Goal: Task Accomplishment & Management: Manage account settings

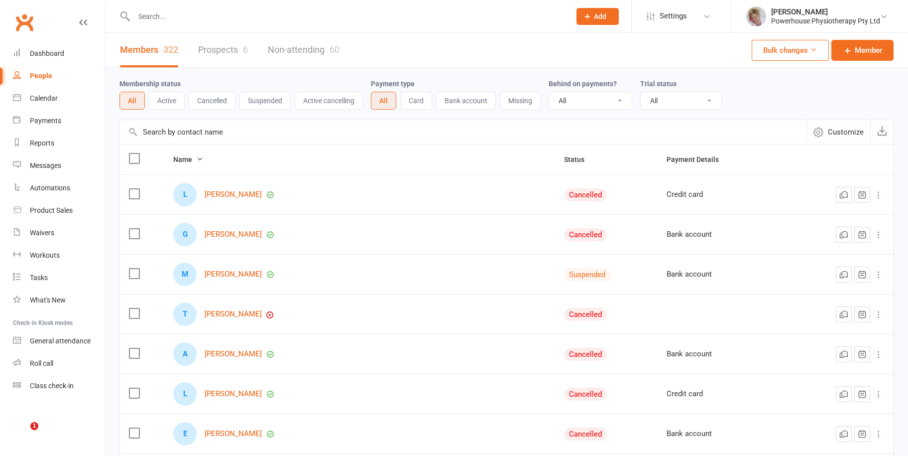
select select "100"
click at [173, 19] on input "text" at bounding box center [347, 16] width 433 height 14
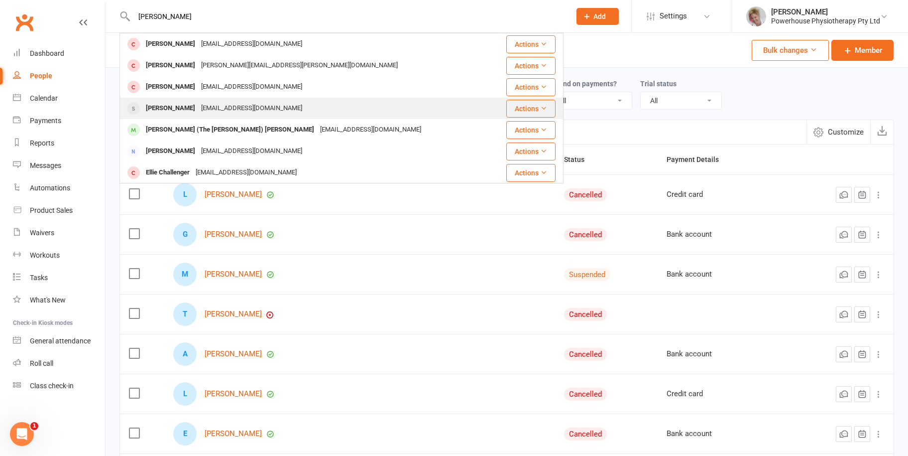
type input "[PERSON_NAME]"
click at [227, 107] on div "[EMAIL_ADDRESS][DOMAIN_NAME]" at bounding box center [251, 108] width 107 height 14
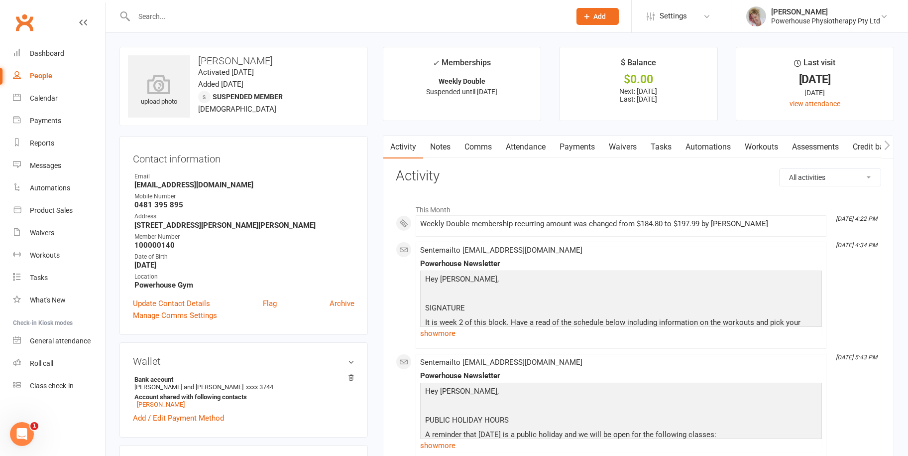
click at [584, 148] on link "Payments" at bounding box center [577, 146] width 49 height 23
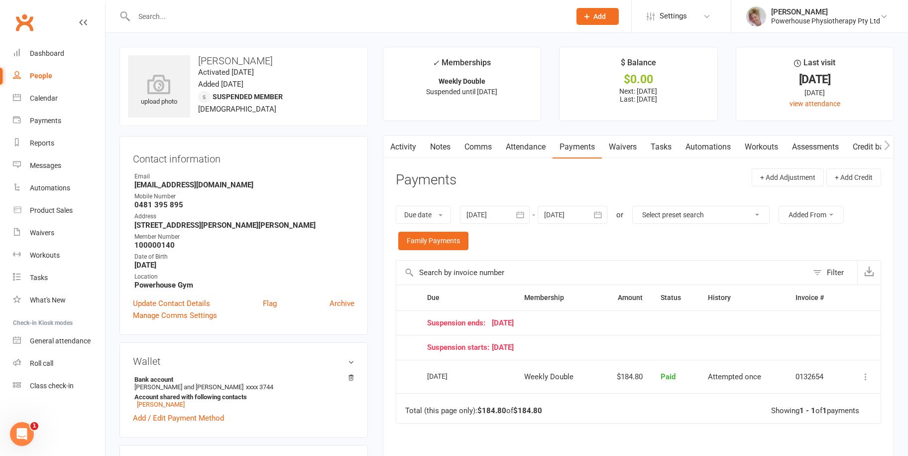
click at [244, 12] on input "text" at bounding box center [347, 16] width 433 height 14
click at [588, 149] on link "Payments" at bounding box center [577, 146] width 49 height 23
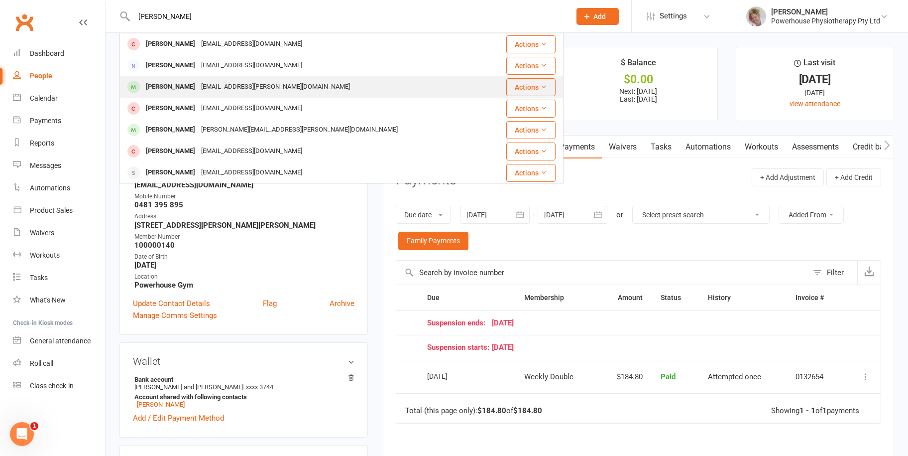
type input "[PERSON_NAME]"
click at [214, 86] on div "[EMAIL_ADDRESS][PERSON_NAME][DOMAIN_NAME]" at bounding box center [275, 87] width 155 height 14
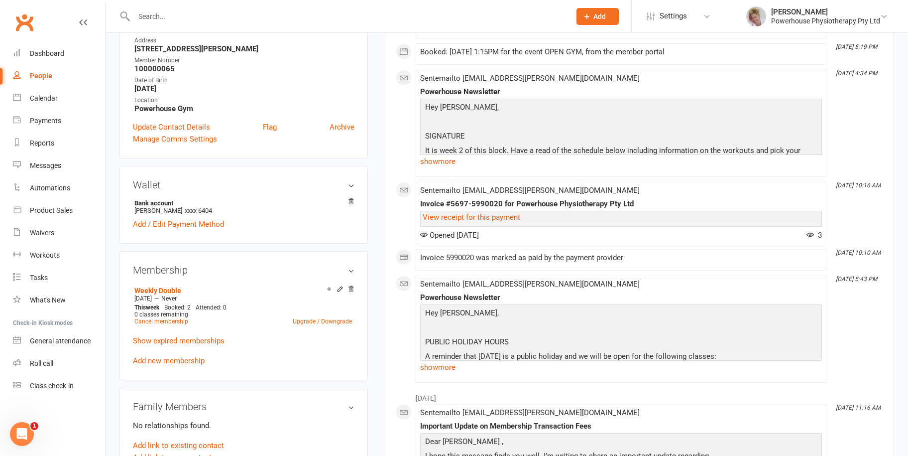
scroll to position [249, 0]
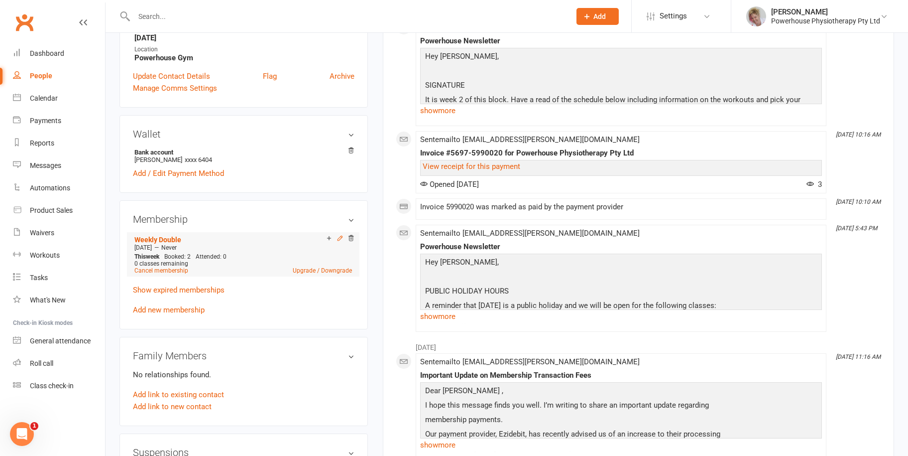
click at [340, 238] on icon at bounding box center [340, 237] width 7 height 7
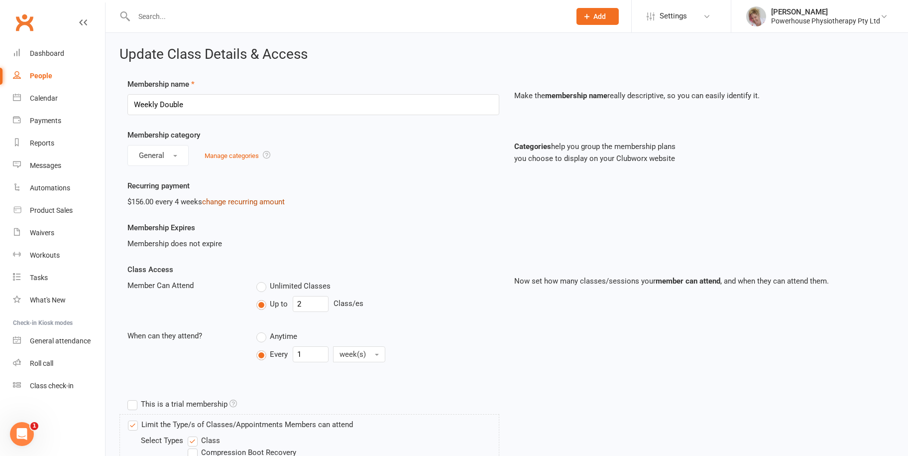
click at [247, 203] on link "change recurring amount" at bounding box center [243, 201] width 83 height 9
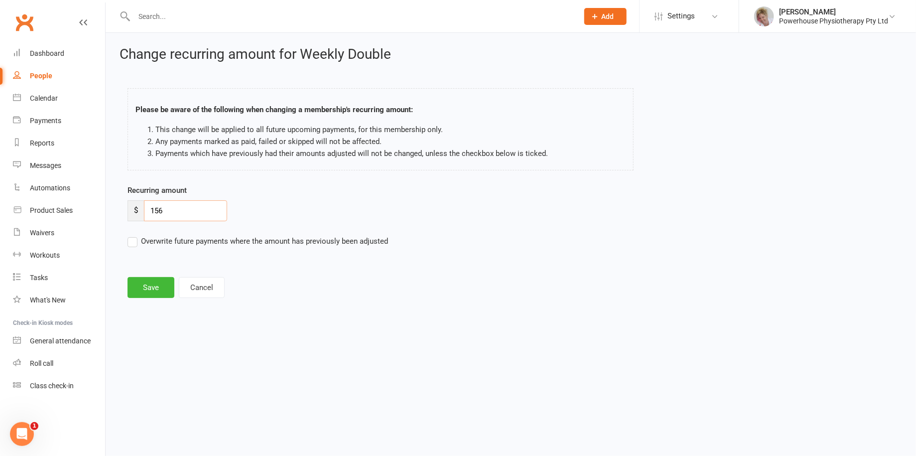
drag, startPoint x: 186, startPoint y: 207, endPoint x: 130, endPoint y: 207, distance: 56.3
click at [130, 207] on div "$ 156" at bounding box center [177, 210] width 100 height 21
type input "165.19"
click at [131, 241] on label "Overwrite future payments where the amount has previously been adjusted" at bounding box center [257, 241] width 260 height 12
click at [131, 235] on input "Overwrite future payments where the amount has previously been adjusted" at bounding box center [257, 235] width 260 height 0
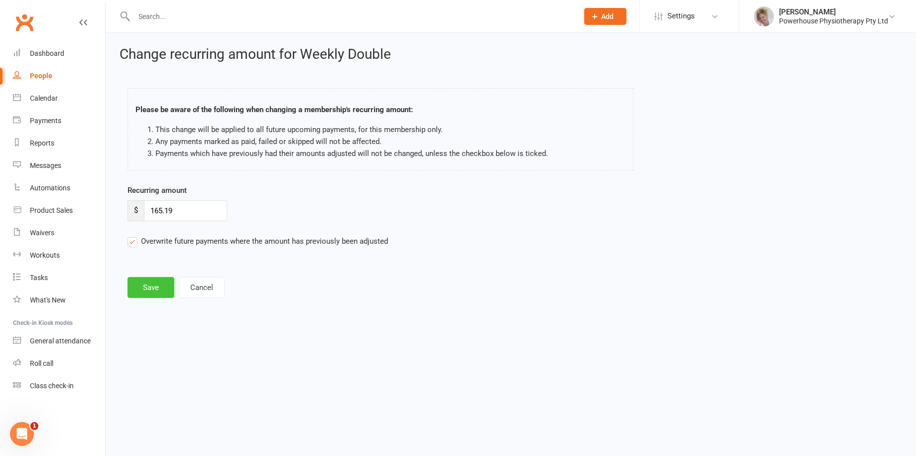
click at [154, 290] on button "Save" at bounding box center [150, 287] width 47 height 21
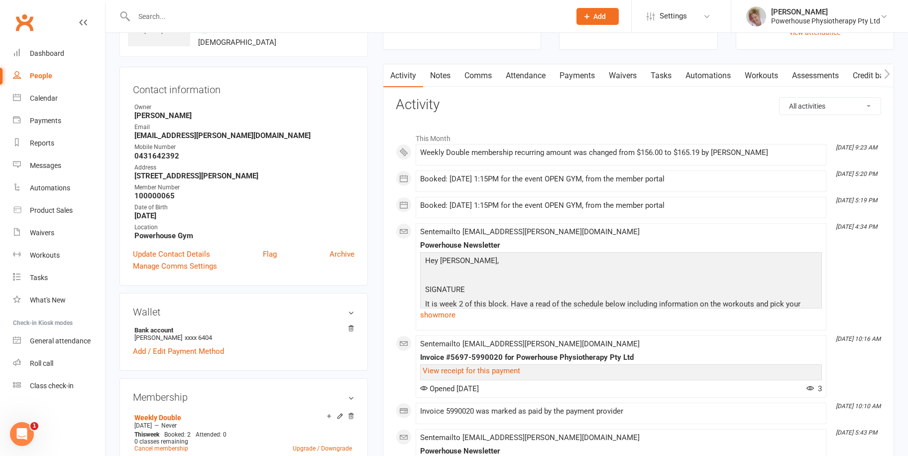
scroll to position [199, 0]
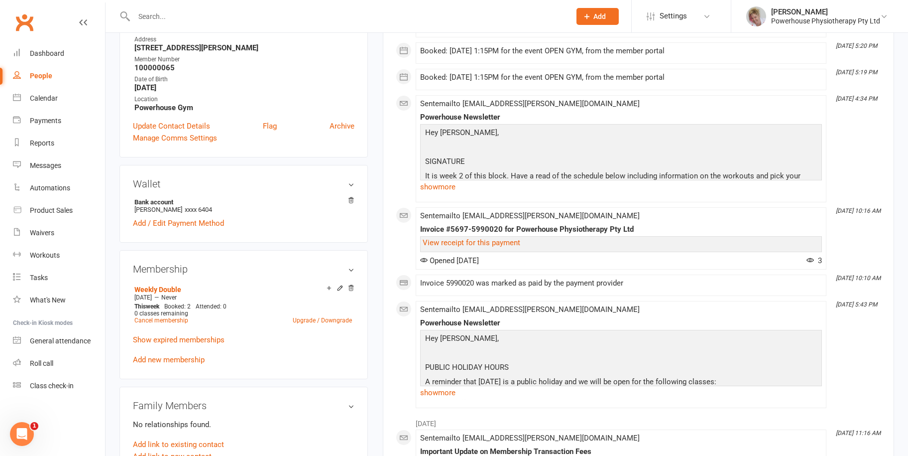
click at [56, 78] on link "People" at bounding box center [59, 76] width 92 height 22
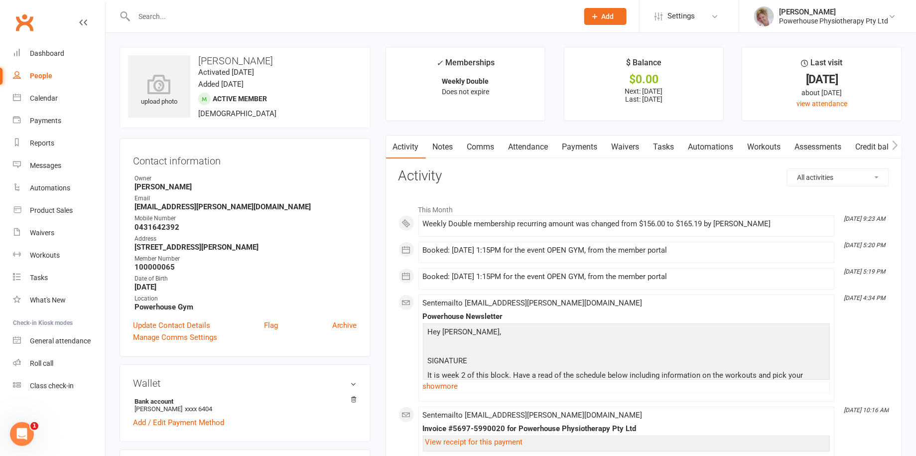
select select "100"
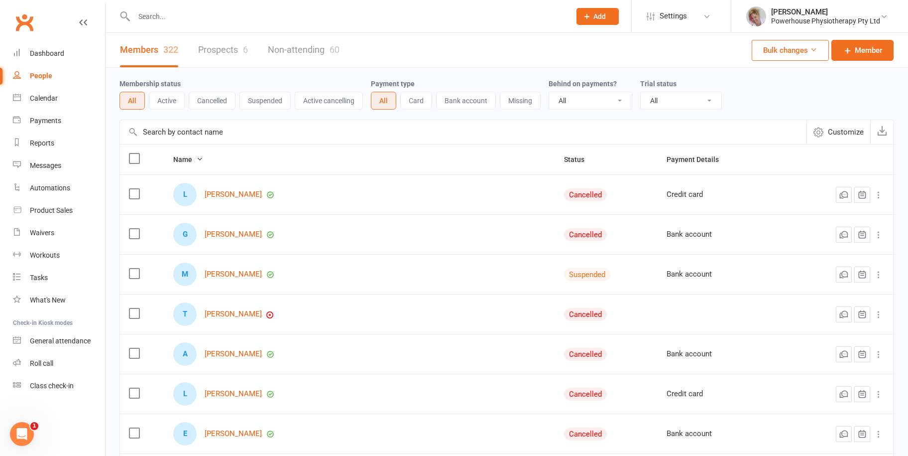
click at [165, 13] on input "text" at bounding box center [347, 16] width 433 height 14
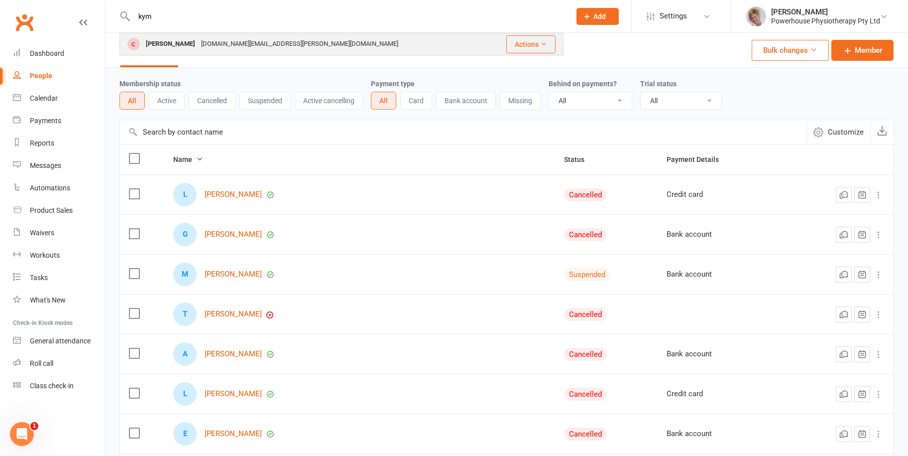
type input "kym"
click at [206, 43] on div "[DOMAIN_NAME][EMAIL_ADDRESS][PERSON_NAME][DOMAIN_NAME]" at bounding box center [299, 44] width 203 height 14
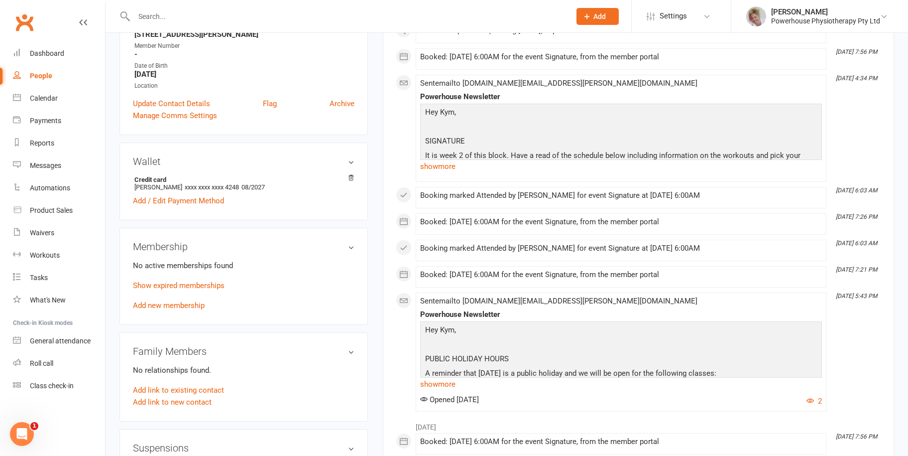
scroll to position [249, 0]
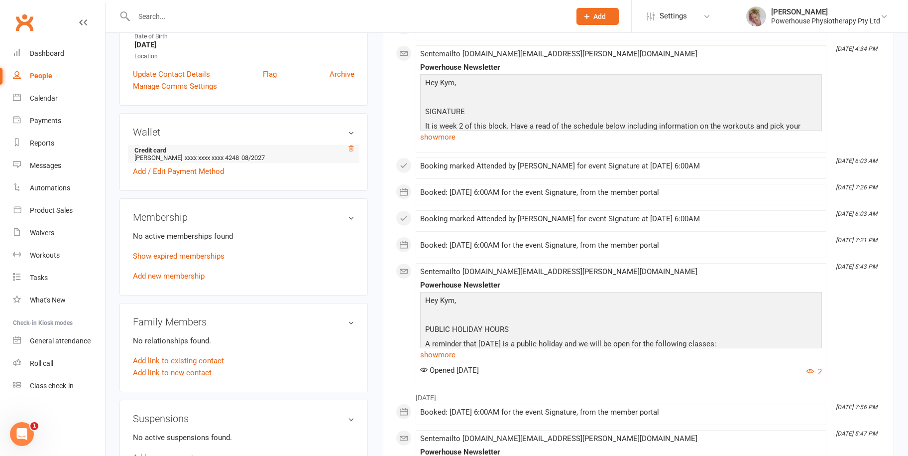
click at [350, 145] on icon at bounding box center [351, 147] width 5 height 5
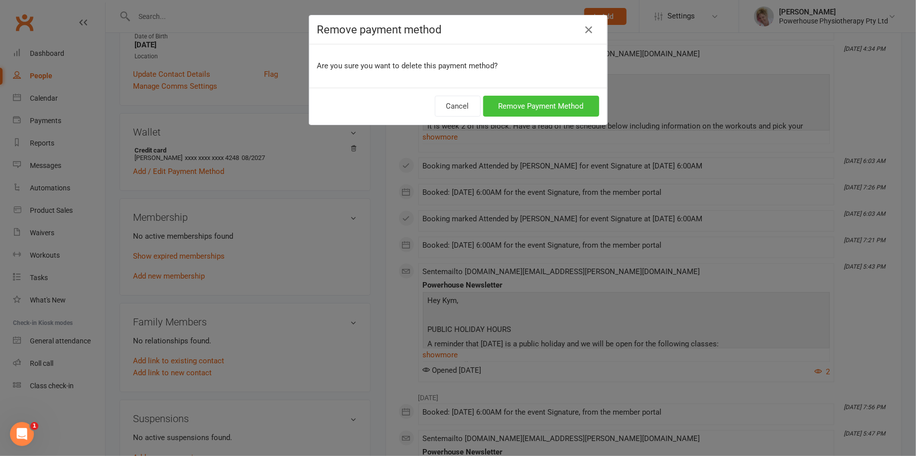
click at [521, 103] on button "Remove Payment Method" at bounding box center [541, 106] width 116 height 21
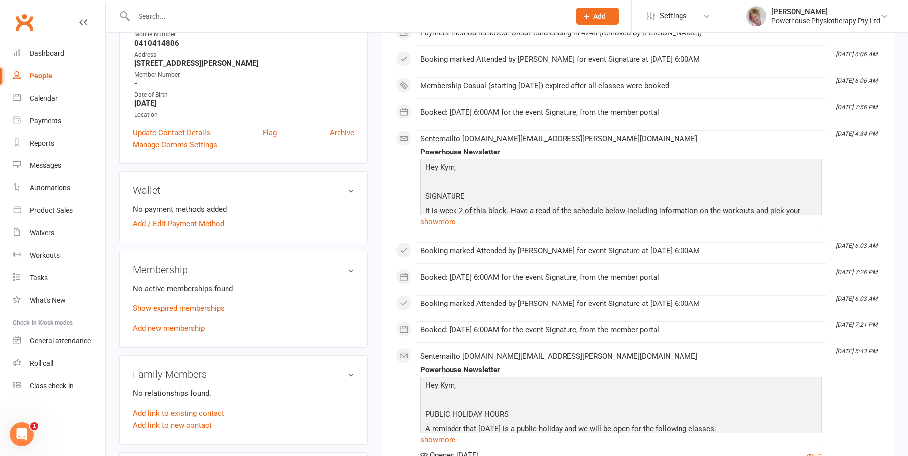
scroll to position [299, 0]
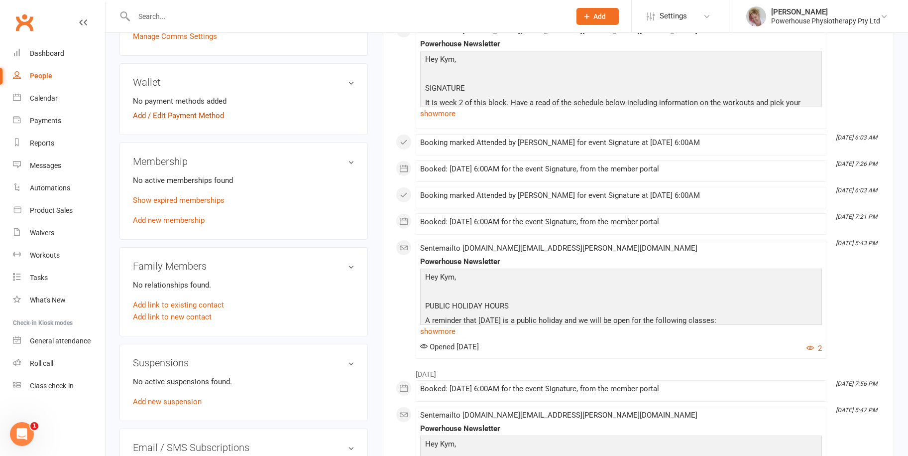
click at [185, 110] on link "Add / Edit Payment Method" at bounding box center [178, 116] width 91 height 12
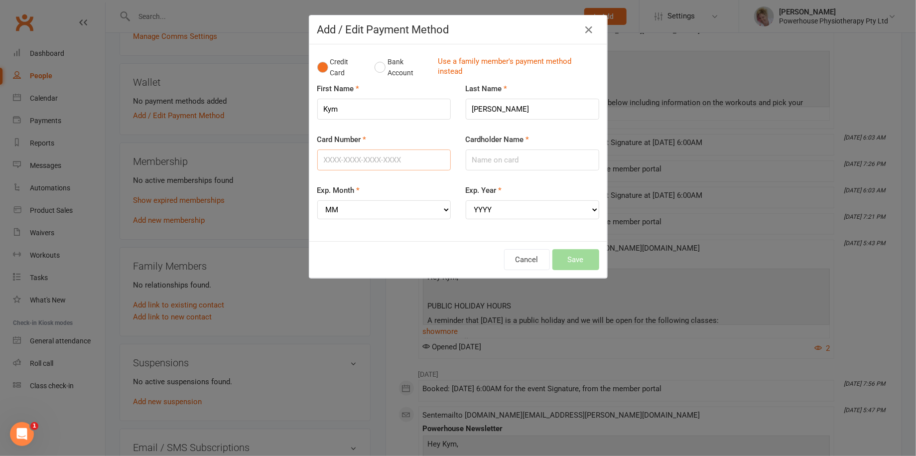
click at [361, 157] on input "Card Number" at bounding box center [383, 159] width 133 height 21
type input "[CREDIT_CARD_NUMBER]"
click at [488, 158] on input "Cardholder Name" at bounding box center [532, 159] width 133 height 21
type input "[PERSON_NAME]"
click at [364, 208] on select "MM 01 02 03 04 05 06 07 08 09 10 11 12" at bounding box center [383, 209] width 133 height 19
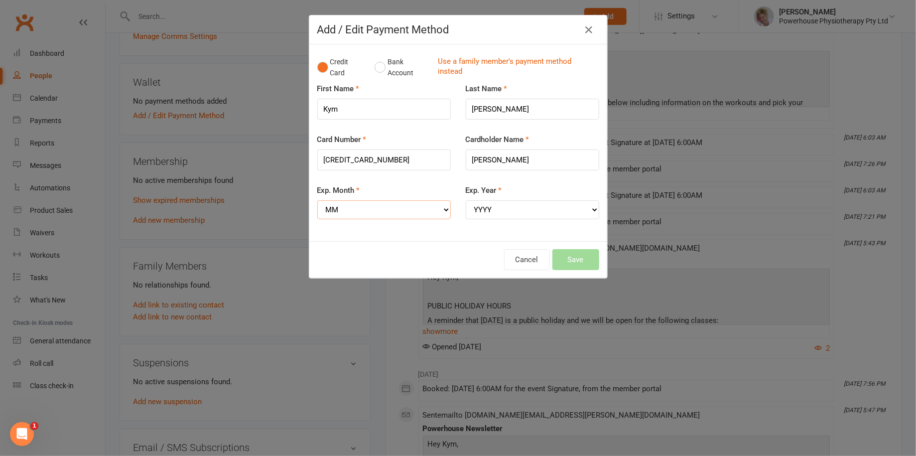
select select "10"
click at [317, 200] on select "MM 01 02 03 04 05 06 07 08 09 10 11 12" at bounding box center [383, 209] width 133 height 19
click at [528, 209] on select "YYYY 2025 2026 2027 2028 2029 2030 2031 2032 2033 2034" at bounding box center [532, 209] width 133 height 19
select select "2028"
click at [466, 200] on select "YYYY 2025 2026 2027 2028 2029 2030 2031 2032 2033 2034" at bounding box center [532, 209] width 133 height 19
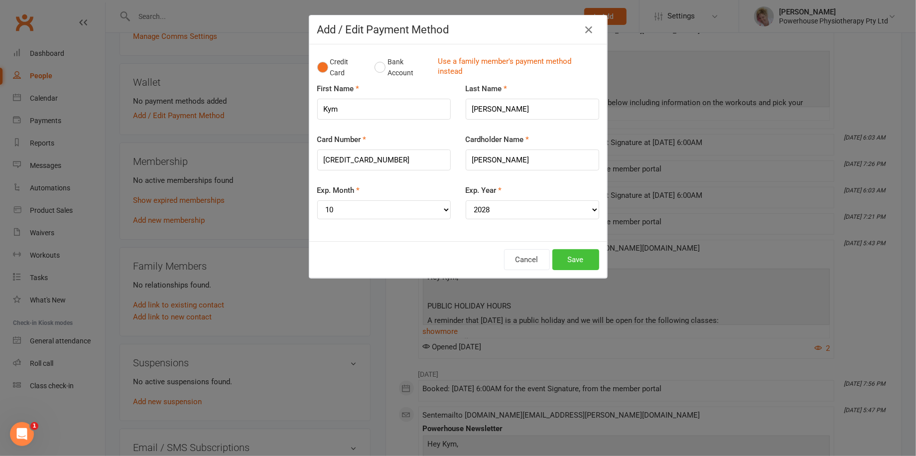
click at [571, 258] on button "Save" at bounding box center [575, 259] width 47 height 21
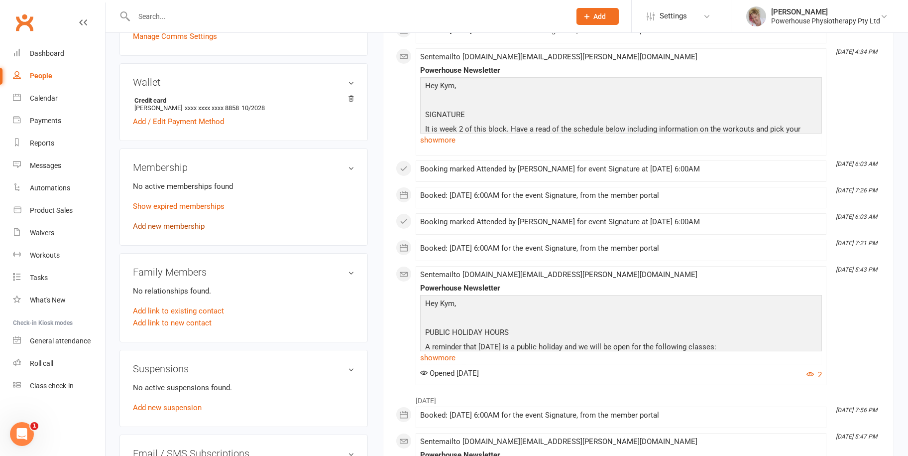
click at [181, 222] on link "Add new membership" at bounding box center [169, 226] width 72 height 9
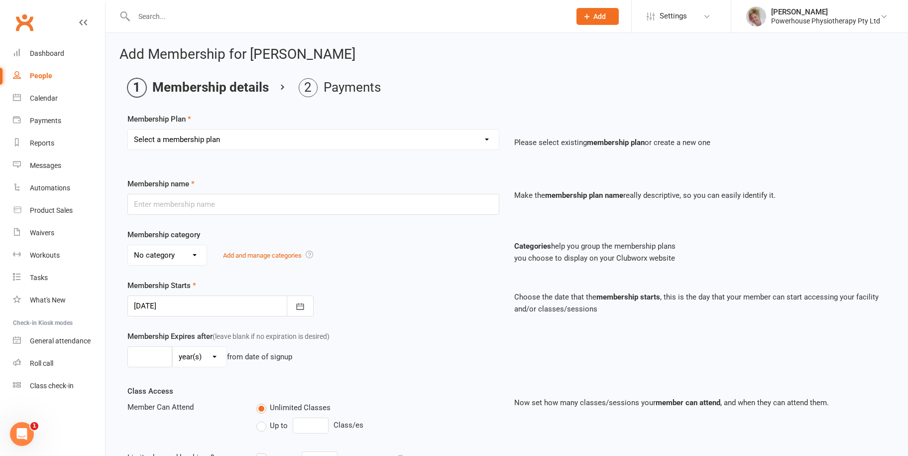
click at [208, 140] on select "Select a membership plan Create new Membership Plan Weekly Trio Weekly Double C…" at bounding box center [313, 139] width 371 height 20
select select "3"
click at [128, 129] on select "Select a membership plan Create new Membership Plan Weekly Trio Weekly Double C…" at bounding box center [313, 139] width 371 height 20
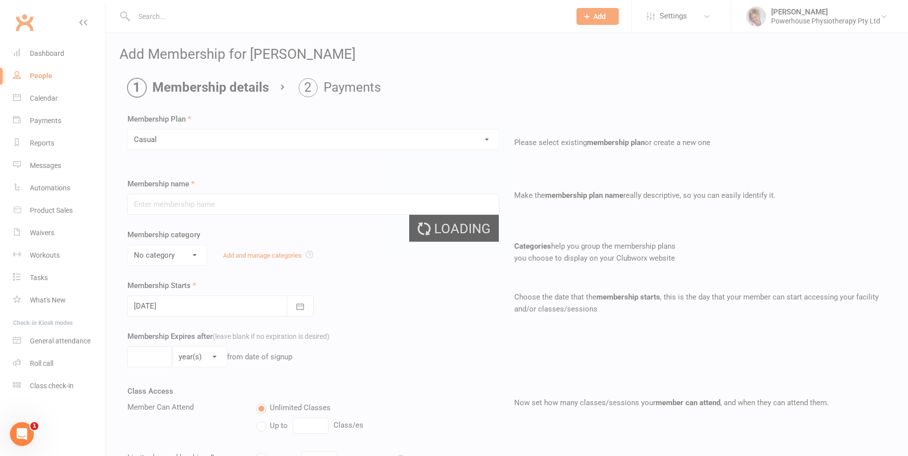
type input "Casual"
select select "0"
type input "20"
select select "1"
type input "10"
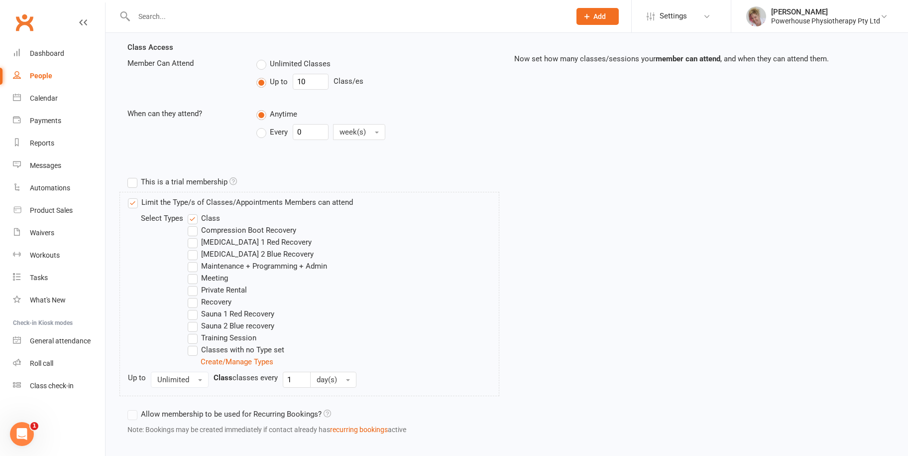
scroll to position [394, 0]
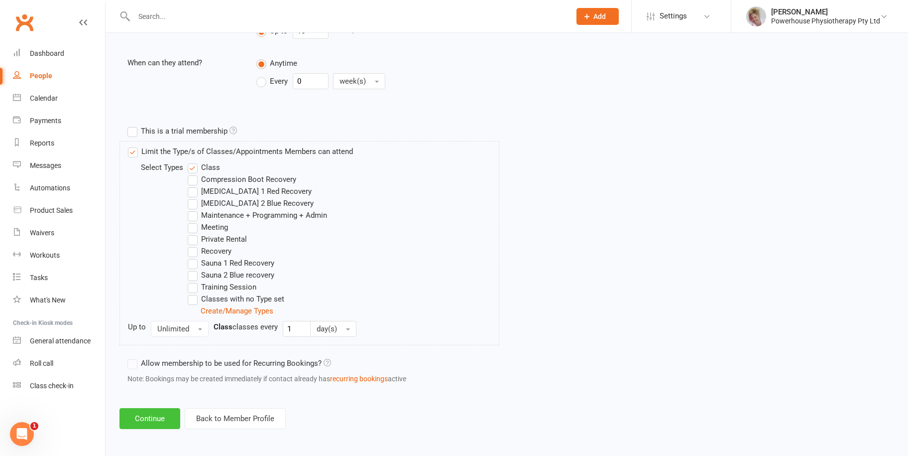
click at [146, 414] on button "Continue" at bounding box center [149, 418] width 61 height 21
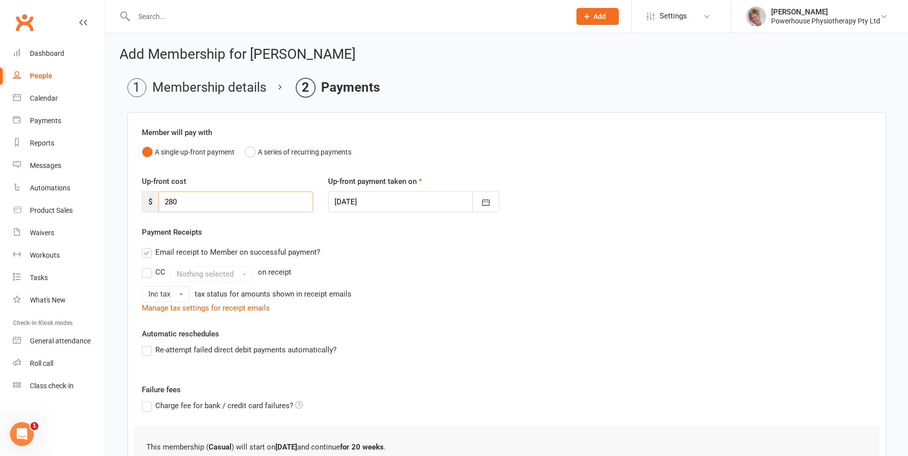
click at [189, 197] on input "280" at bounding box center [235, 201] width 155 height 21
type input "286.13"
click at [422, 255] on div "Email receipt to Member on successful payment?" at bounding box center [503, 252] width 738 height 20
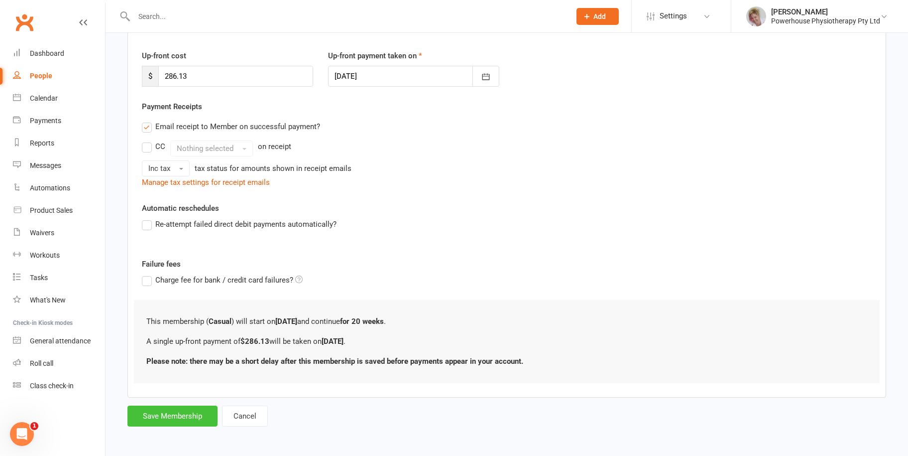
click at [176, 413] on button "Save Membership" at bounding box center [172, 415] width 90 height 21
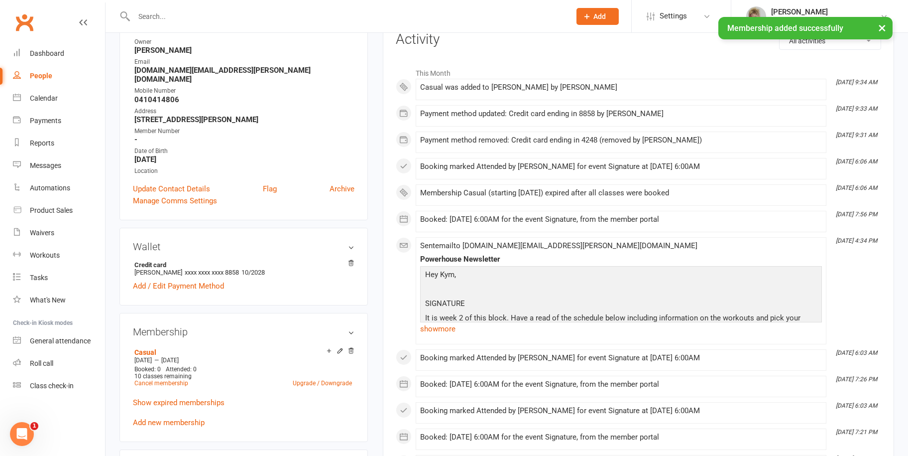
scroll to position [149, 0]
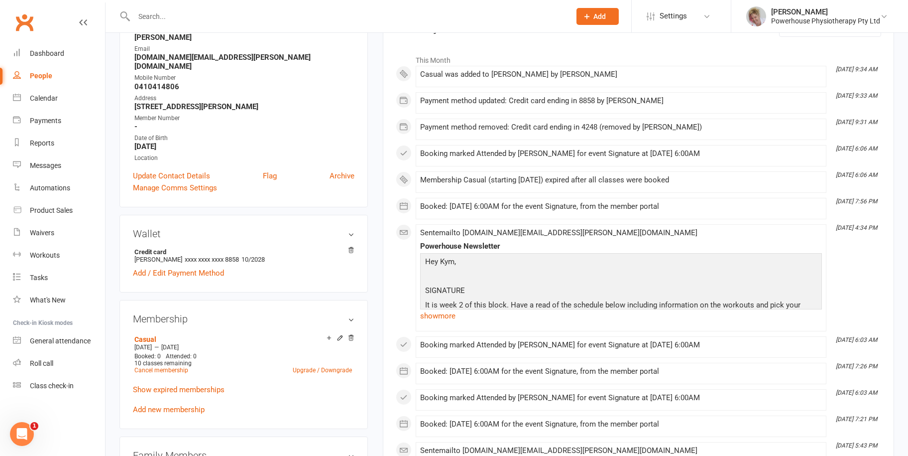
click at [40, 80] on link "People" at bounding box center [59, 76] width 92 height 22
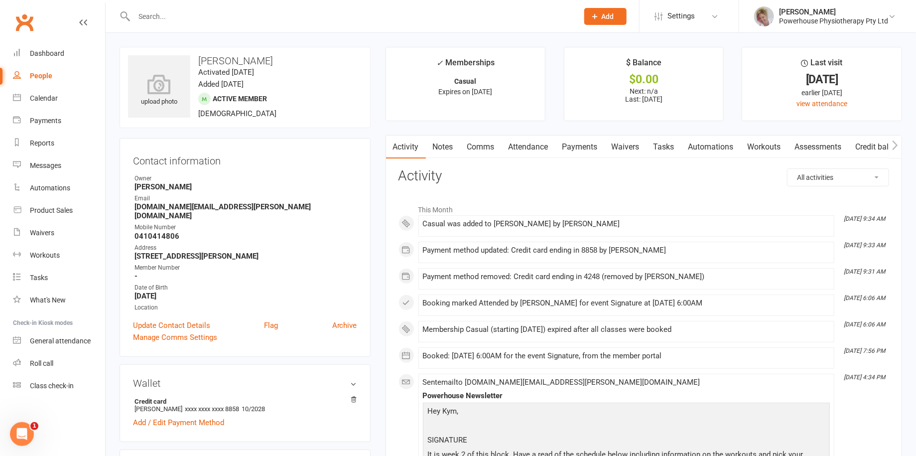
select select "100"
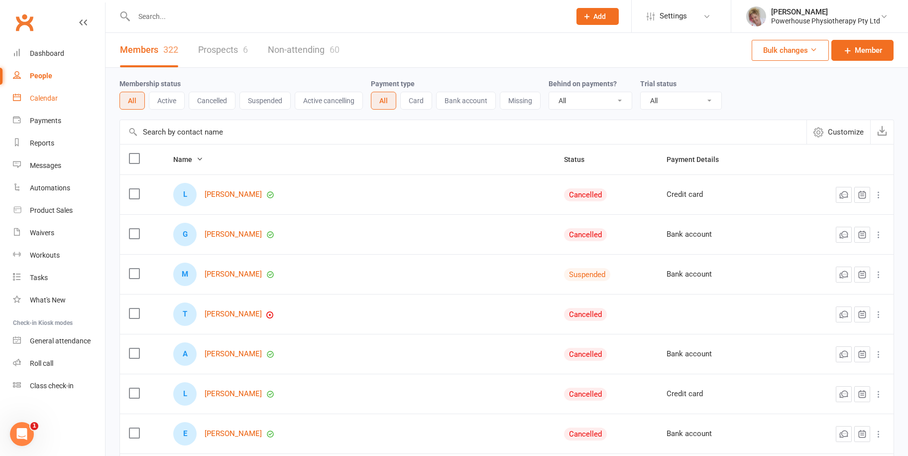
click at [43, 98] on div "Calendar" at bounding box center [44, 98] width 28 height 8
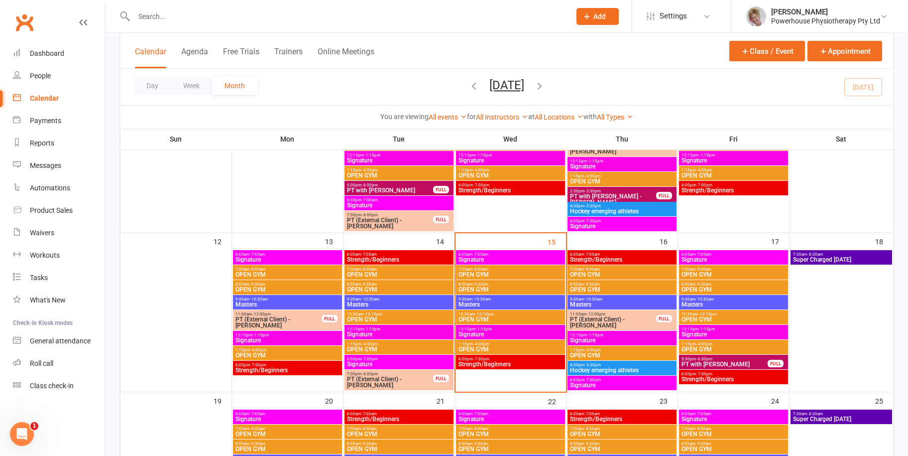
scroll to position [349, 0]
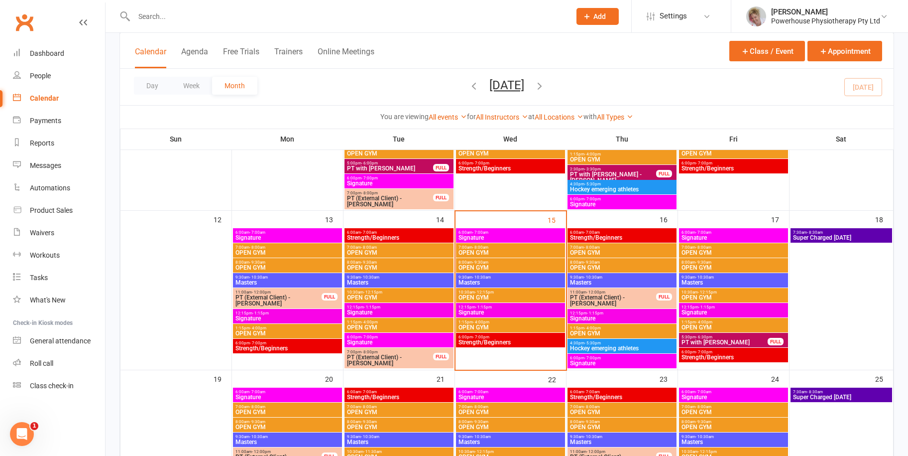
click at [523, 283] on span "Masters" at bounding box center [510, 282] width 105 height 6
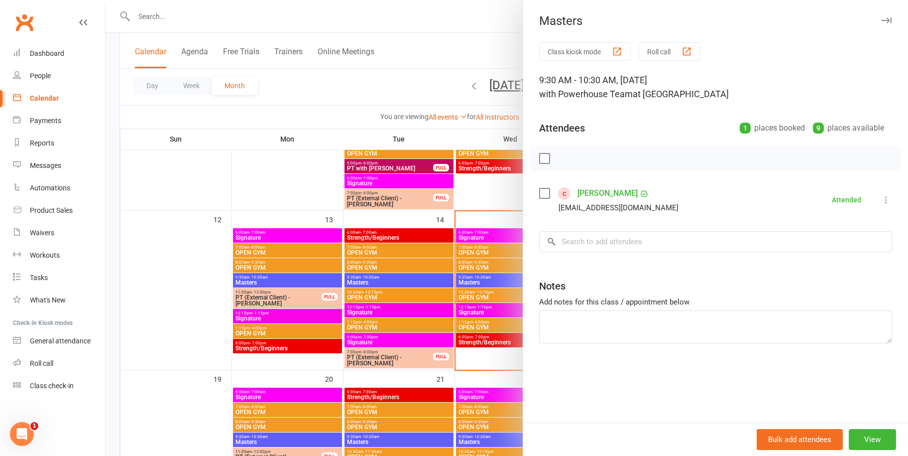
click at [626, 192] on link "[PERSON_NAME]" at bounding box center [608, 193] width 60 height 16
